Goal: Use online tool/utility: Utilize a website feature to perform a specific function

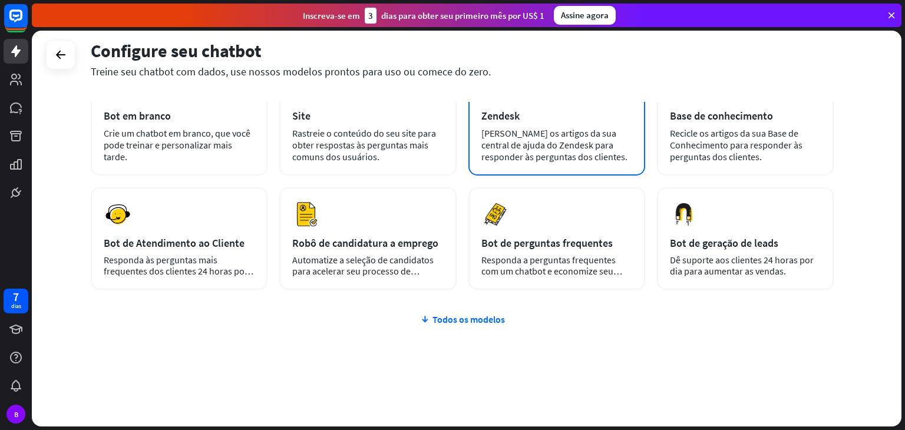
scroll to position [90, 0]
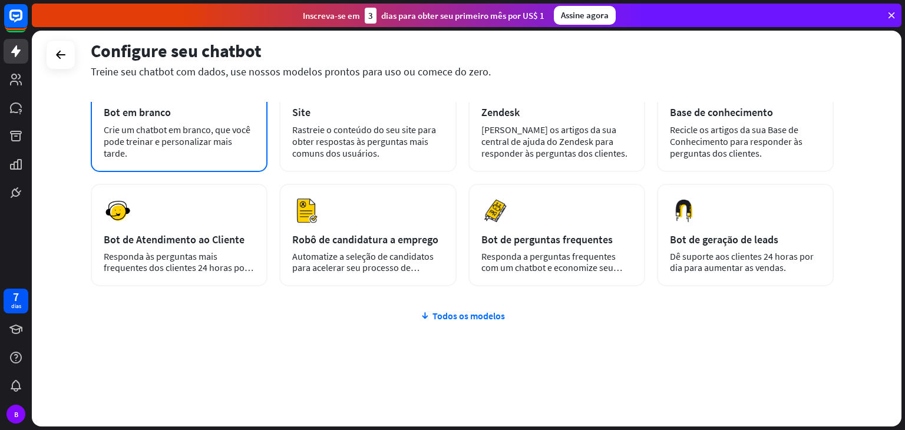
click at [236, 117] on div "Bot em branco" at bounding box center [179, 112] width 151 height 14
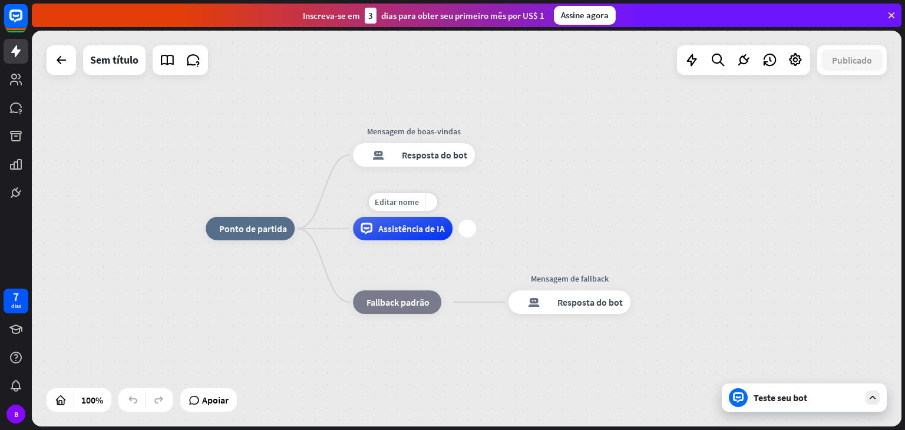
click at [408, 232] on font "Assistência de IA" at bounding box center [411, 229] width 67 height 12
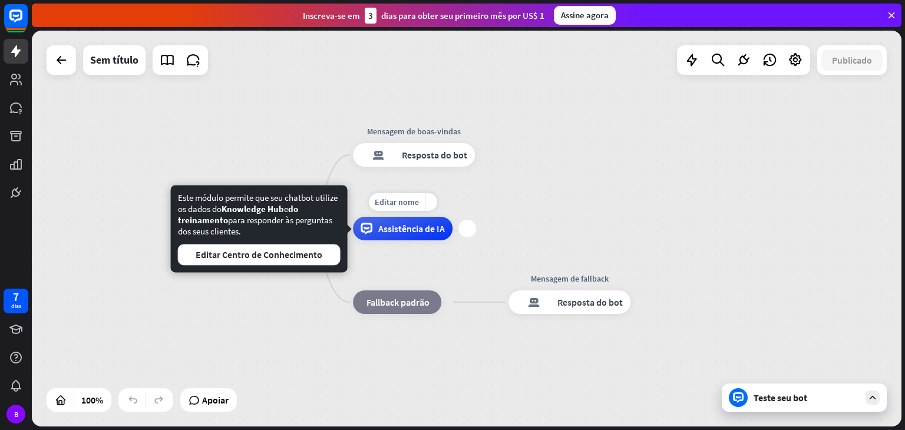
click at [393, 240] on div "Editar nome mais_amarelo mais Assistência de IA" at bounding box center [403, 229] width 100 height 24
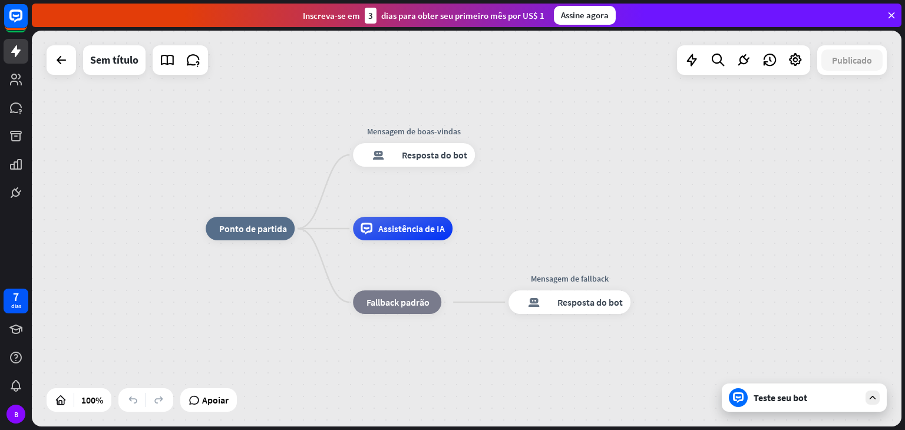
click at [471, 229] on div "plus" at bounding box center [467, 229] width 18 height 18
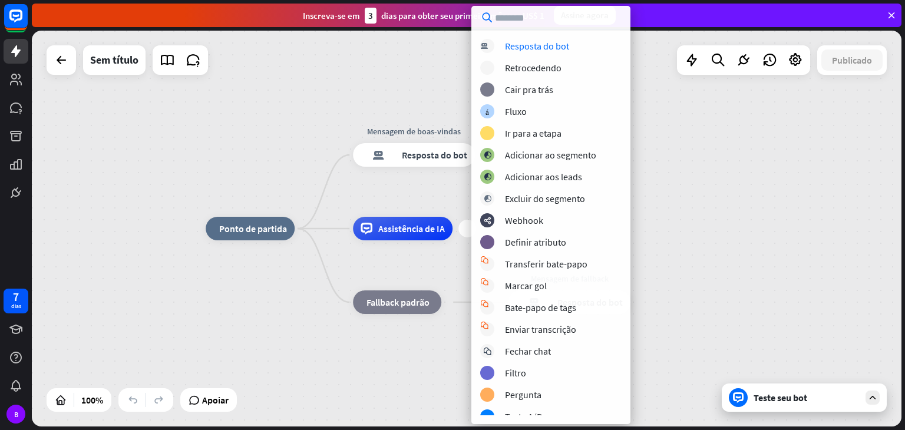
click at [530, 229] on div "resposta do bot de bloco Resposta do bot bloqueio_retrocesso Retrocedendo bloco…" at bounding box center [550, 227] width 159 height 376
click at [528, 227] on div "resposta do bot de bloco Resposta do bot bloqueio_retrocesso Retrocedendo bloco…" at bounding box center [550, 227] width 159 height 376
click at [104, 144] on div "casa_2 Ponto de partida Mensagem de boas-vindas resposta do bot de bloco Respos…" at bounding box center [467, 229] width 870 height 396
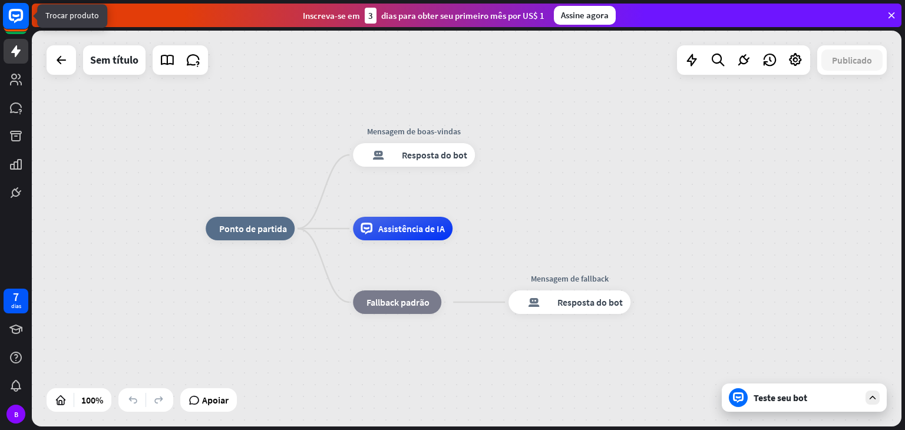
click at [16, 4] on rect at bounding box center [16, 16] width 26 height 26
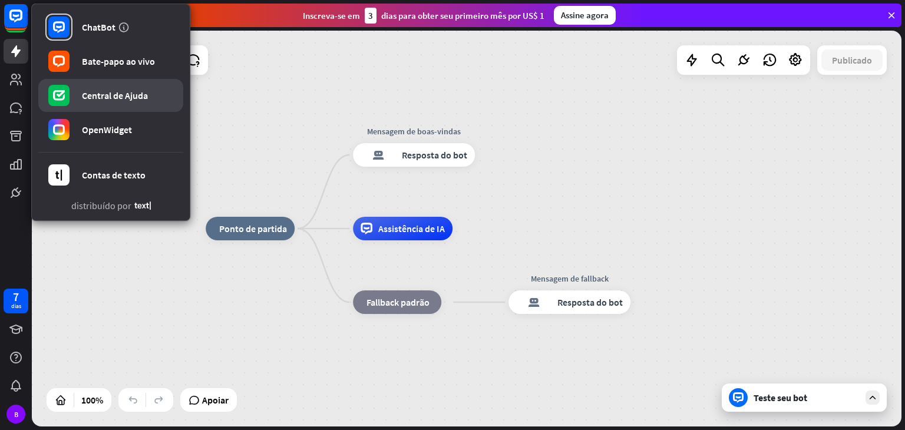
click at [108, 97] on font "Central de Ajuda" at bounding box center [115, 96] width 66 height 12
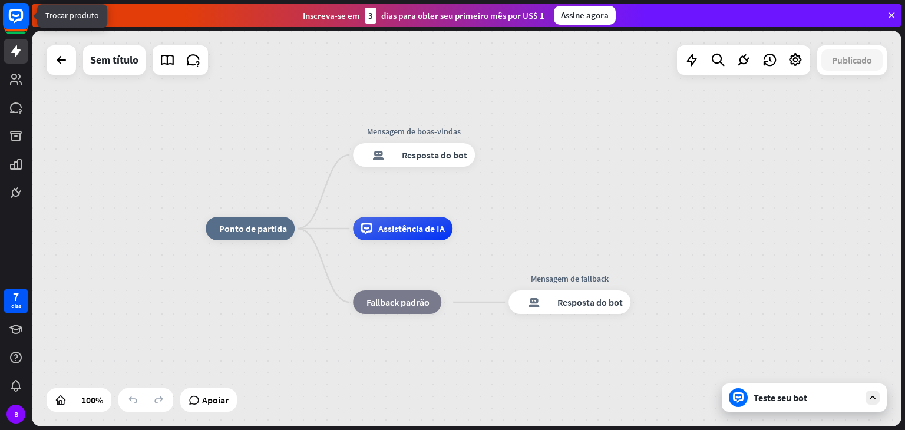
click at [5, 11] on rect at bounding box center [16, 16] width 26 height 26
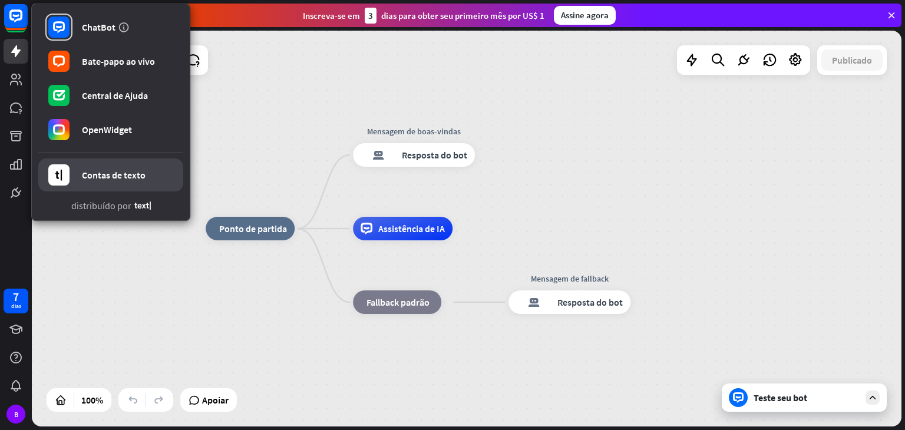
click at [101, 164] on link "Contas de texto" at bounding box center [110, 174] width 145 height 33
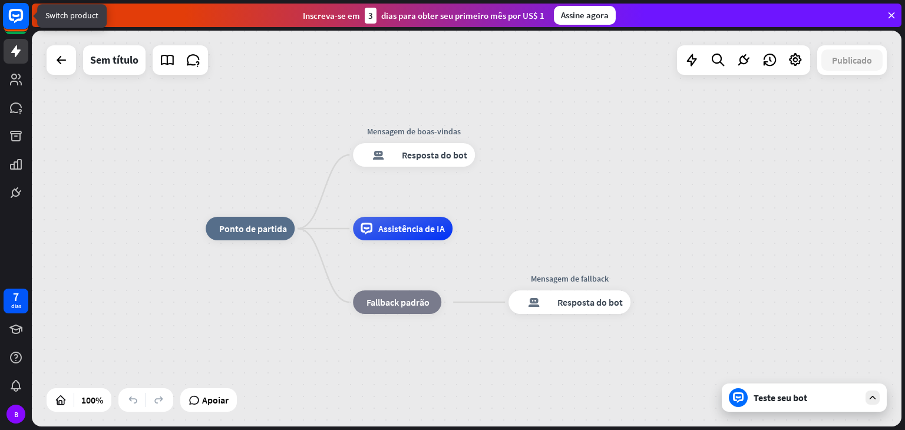
click at [21, 16] on icon at bounding box center [16, 16] width 14 height 14
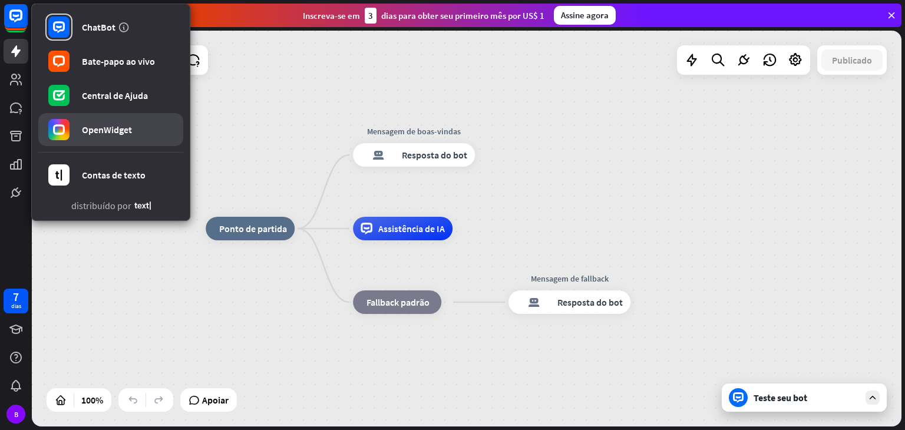
click at [103, 138] on link "OpenWidget" at bounding box center [110, 129] width 145 height 33
